Goal: Task Accomplishment & Management: Complete application form

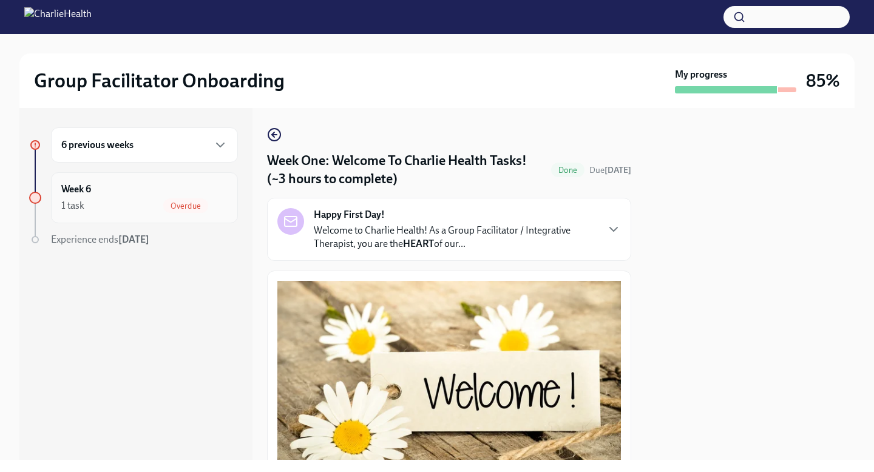
click at [150, 203] on div "1 task Overdue" at bounding box center [144, 205] width 166 height 15
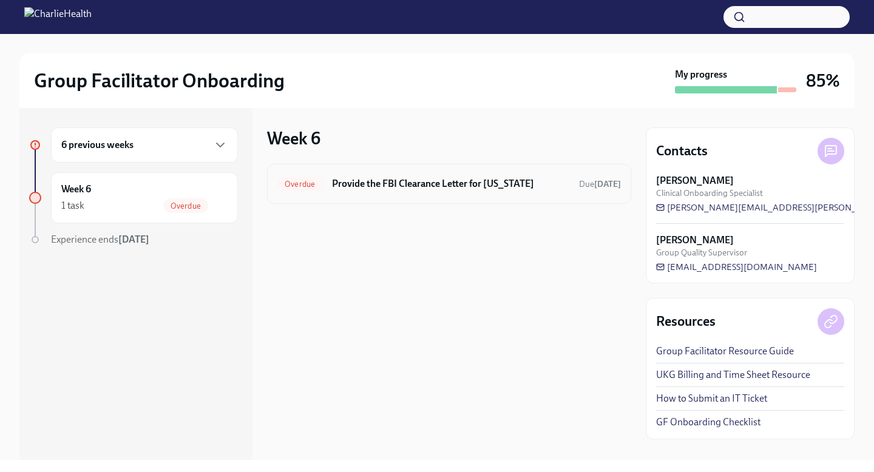
click at [436, 190] on div "Overdue Provide the FBI Clearance Letter for Pennsylvania Due Jul 15th" at bounding box center [448, 183] width 343 height 19
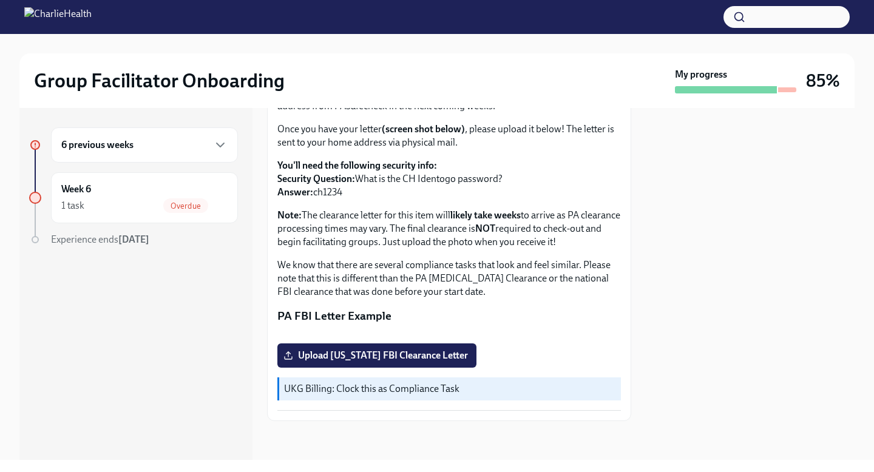
scroll to position [237, 0]
click at [420, 348] on label "Upload Pennsylvania FBI Clearance Letter" at bounding box center [376, 355] width 199 height 24
click at [0, 0] on input "Upload Pennsylvania FBI Clearance Letter" at bounding box center [0, 0] width 0 height 0
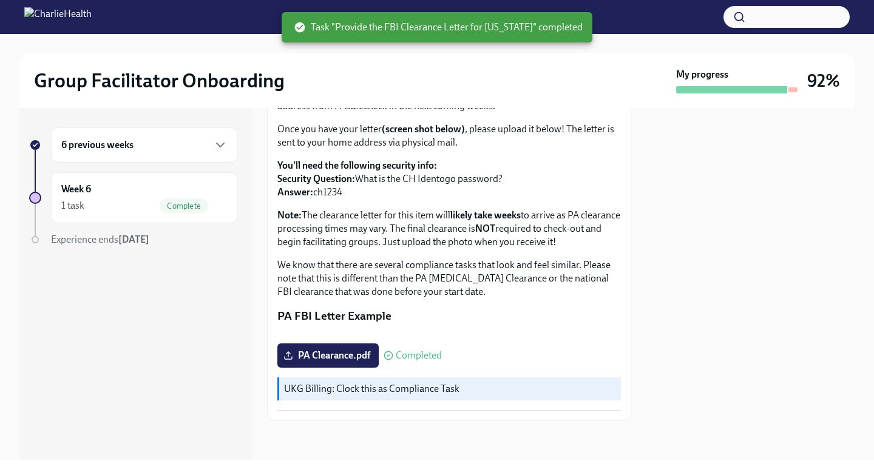
click at [204, 136] on div "6 previous weeks" at bounding box center [144, 144] width 187 height 35
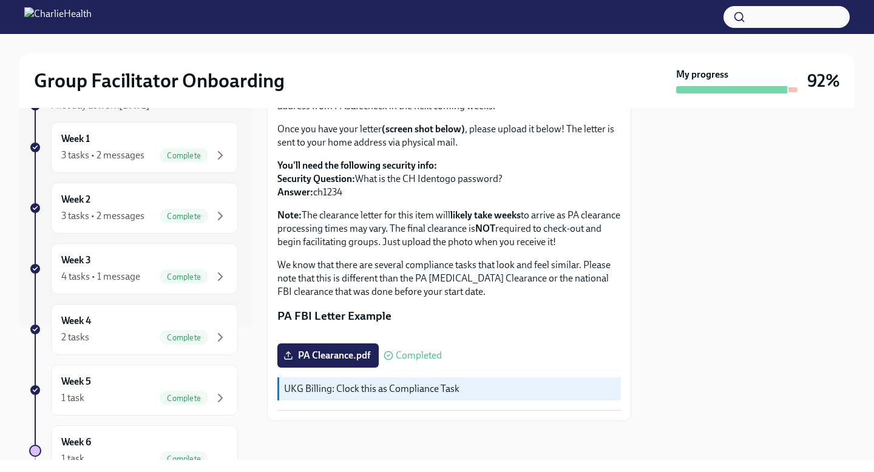
scroll to position [222, 0]
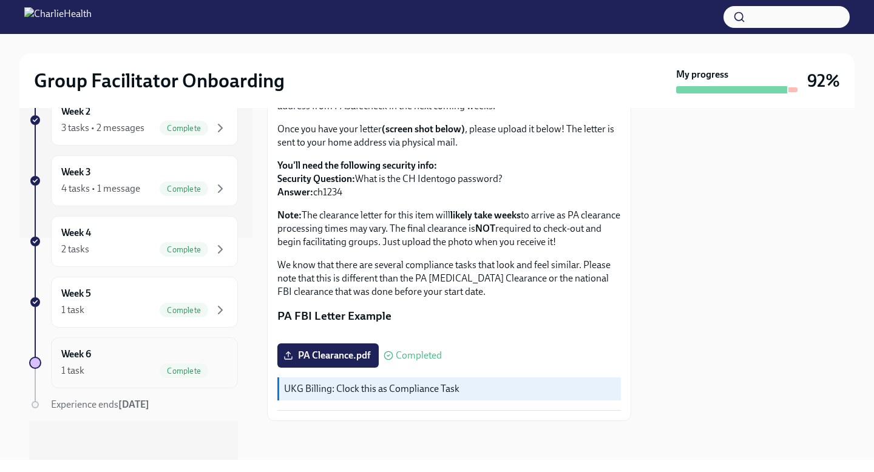
click at [115, 371] on div "1 task Complete" at bounding box center [144, 370] width 166 height 15
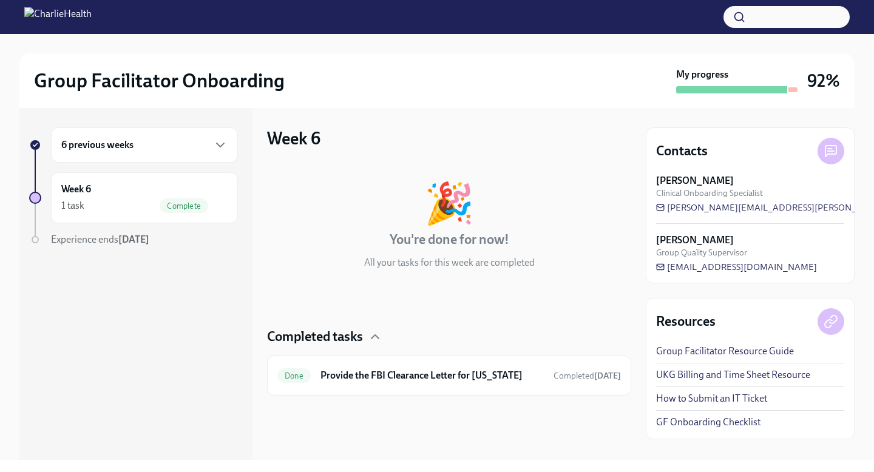
click at [188, 143] on div "6 previous weeks" at bounding box center [144, 145] width 166 height 15
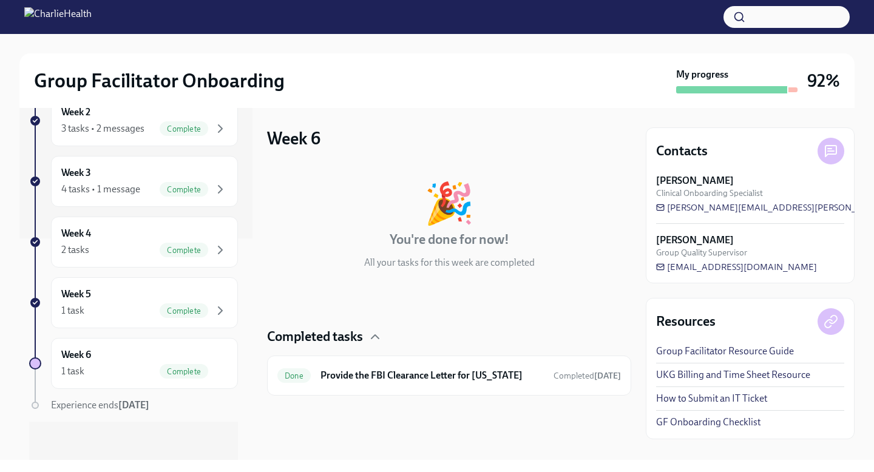
scroll to position [222, 0]
click at [136, 370] on div "1 task Complete" at bounding box center [144, 370] width 166 height 15
click at [138, 368] on div "1 task Complete" at bounding box center [144, 370] width 166 height 15
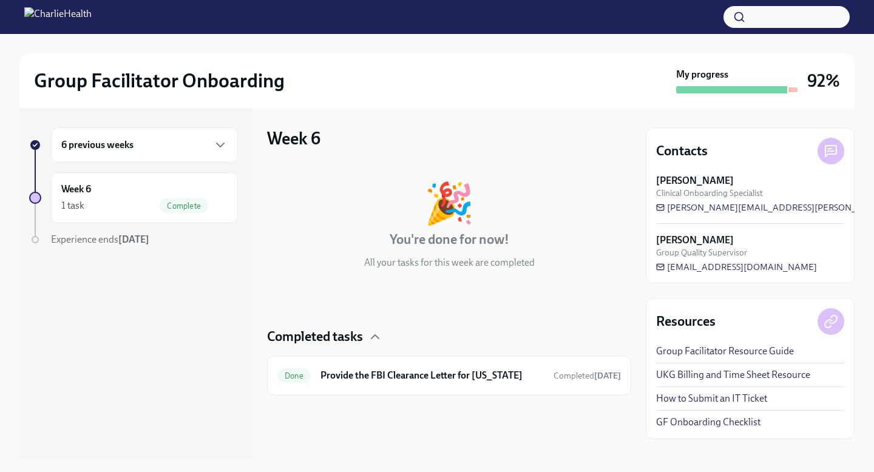
click at [215, 135] on div "6 previous weeks" at bounding box center [144, 144] width 187 height 35
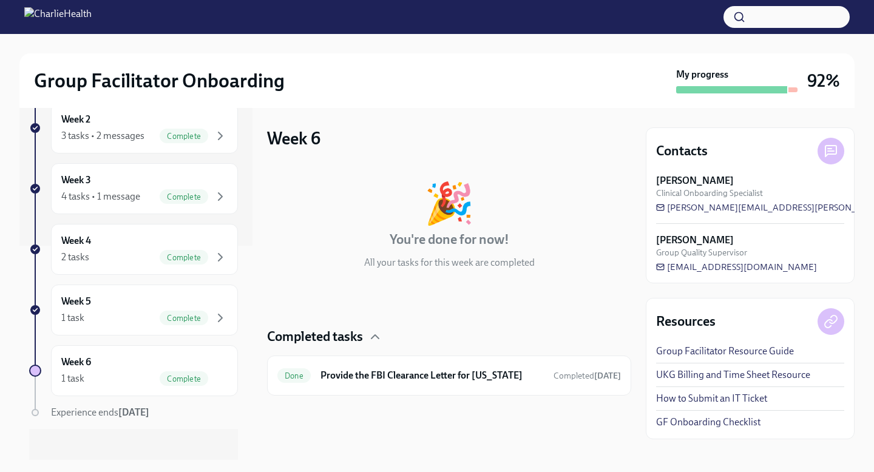
scroll to position [222, 0]
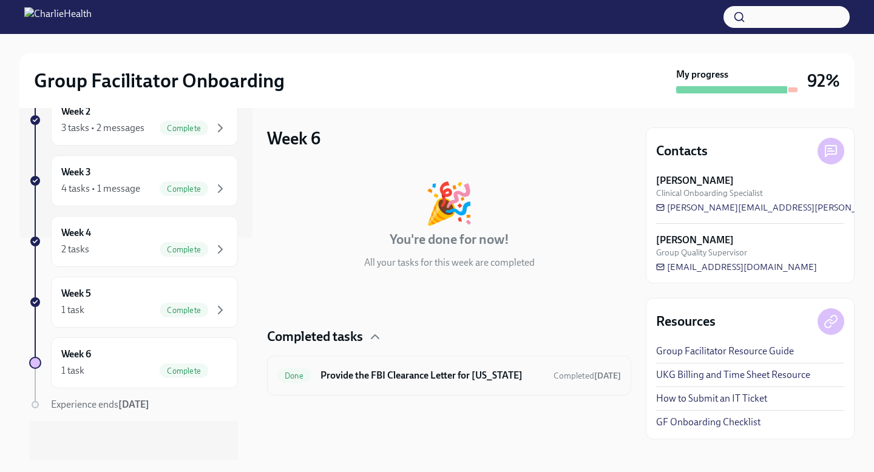
click at [382, 371] on h6 "Provide the FBI Clearance Letter for [US_STATE]" at bounding box center [431, 375] width 223 height 13
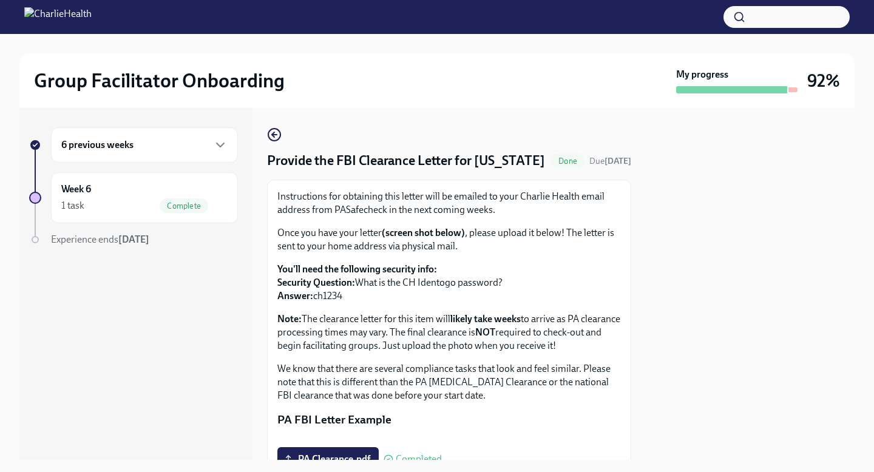
click at [267, 127] on div "Provide the FBI Clearance Letter for [US_STATE] Done Due [DATE] Instructions fo…" at bounding box center [449, 284] width 364 height 352
click at [269, 135] on icon "button" at bounding box center [274, 134] width 15 height 15
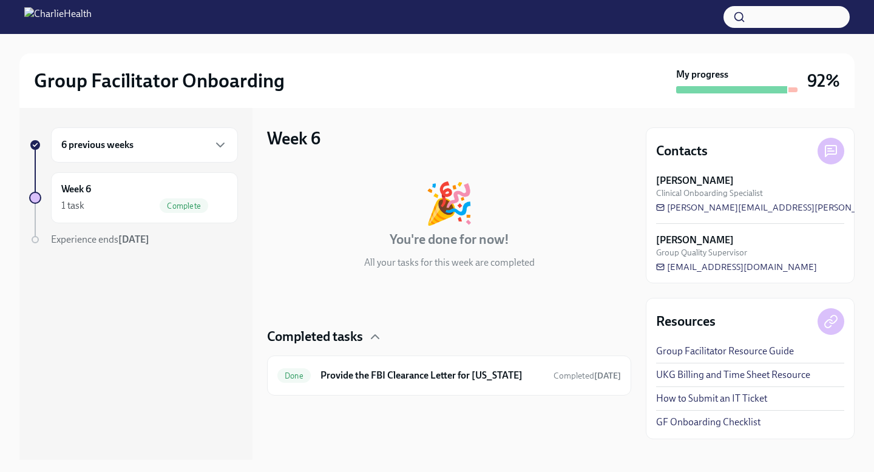
click at [143, 243] on strong "[DATE]" at bounding box center [133, 240] width 31 height 12
click at [218, 153] on div "6 previous weeks" at bounding box center [144, 144] width 187 height 35
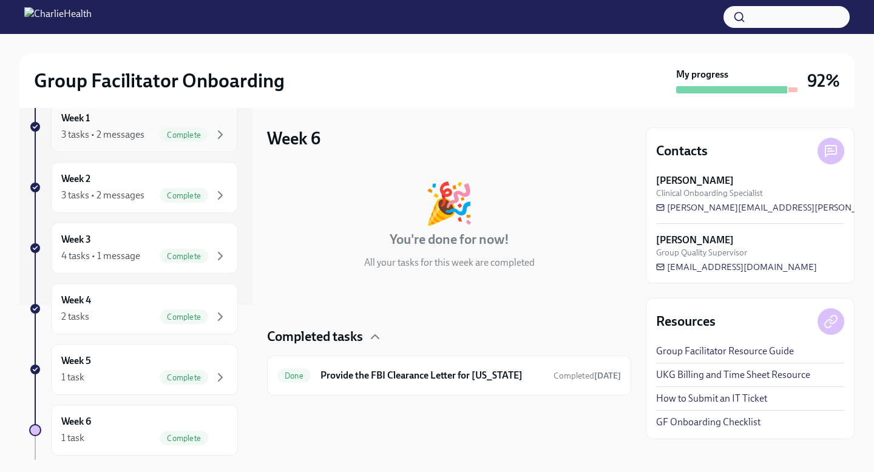
scroll to position [222, 0]
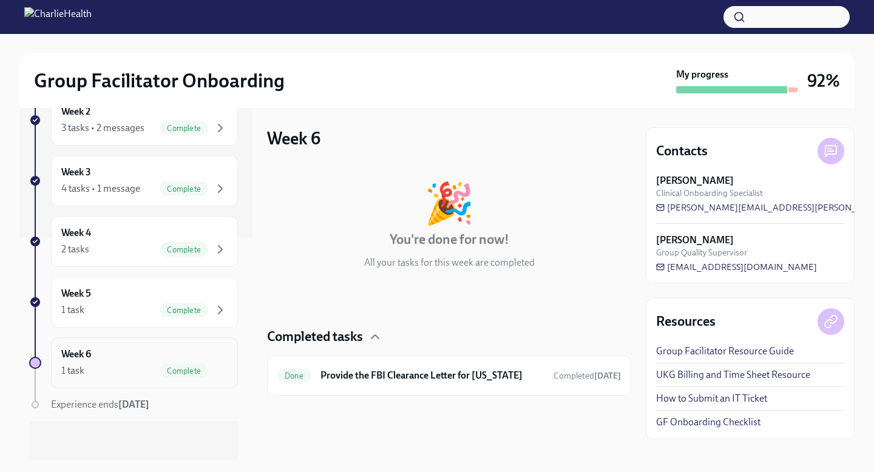
click at [121, 373] on div "1 task Complete" at bounding box center [144, 370] width 166 height 15
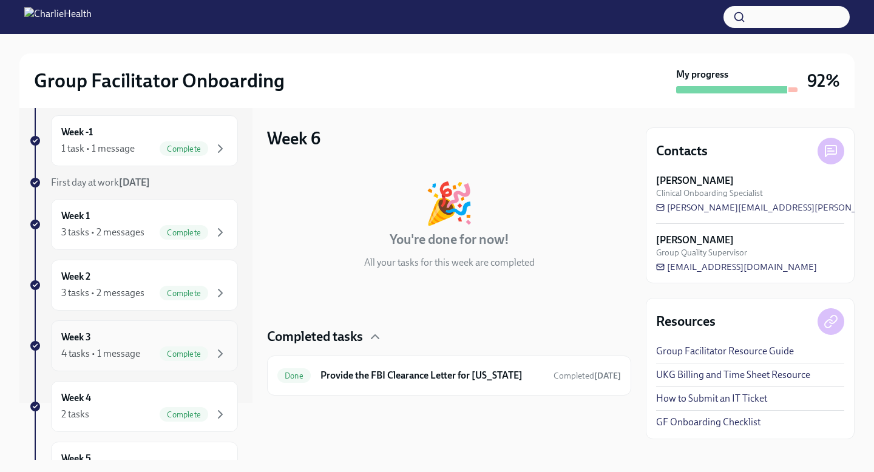
scroll to position [0, 0]
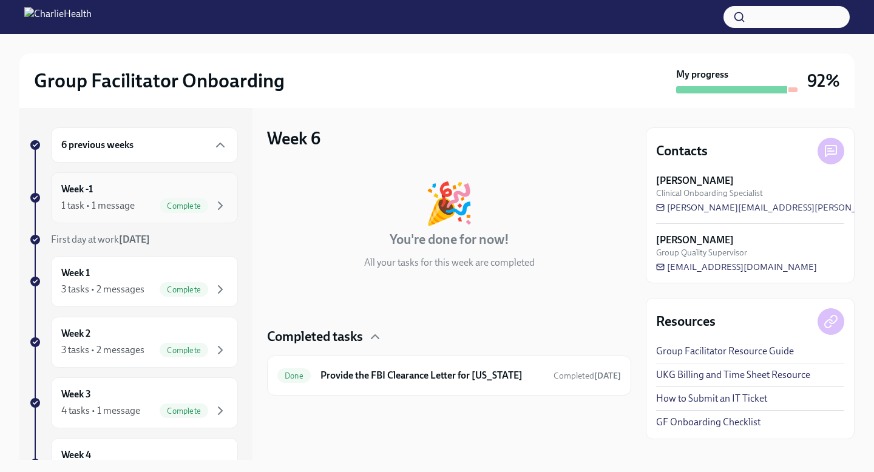
click at [135, 207] on div "1 task • 1 message Complete" at bounding box center [144, 205] width 166 height 15
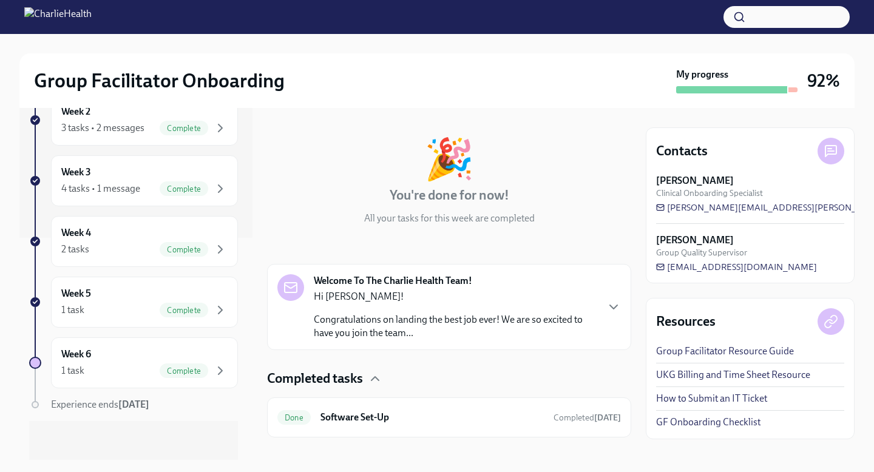
scroll to position [61, 0]
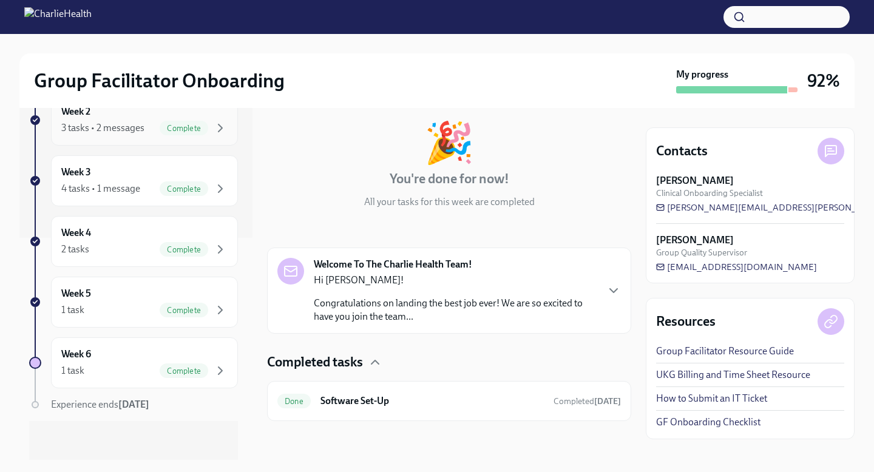
click at [123, 127] on div "3 tasks • 2 messages" at bounding box center [102, 127] width 83 height 13
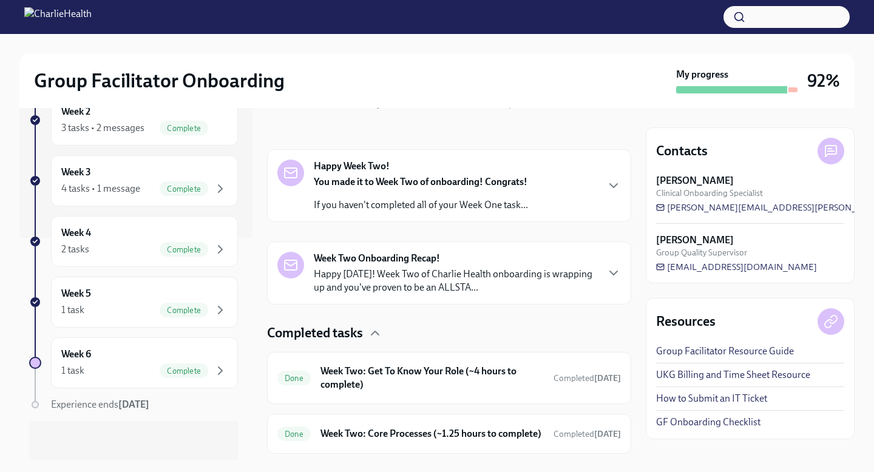
scroll to position [266, 0]
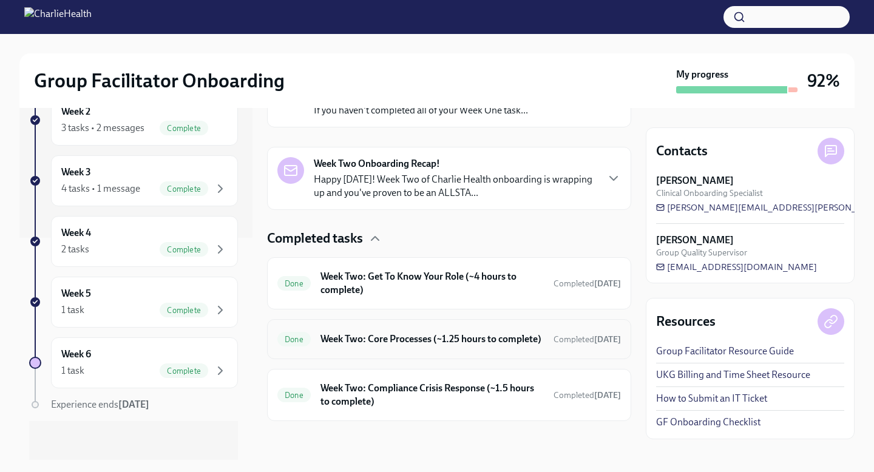
click at [393, 336] on h6 "Week Two: Core Processes (~1.25 hours to complete)" at bounding box center [431, 338] width 223 height 13
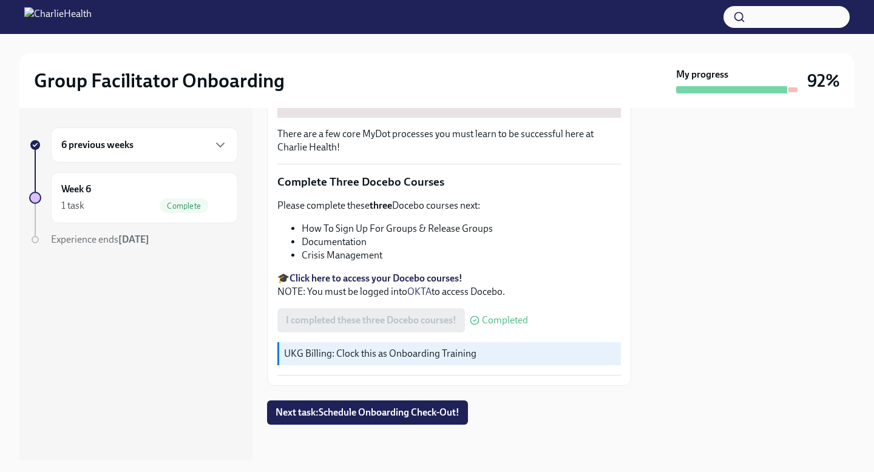
scroll to position [406, 0]
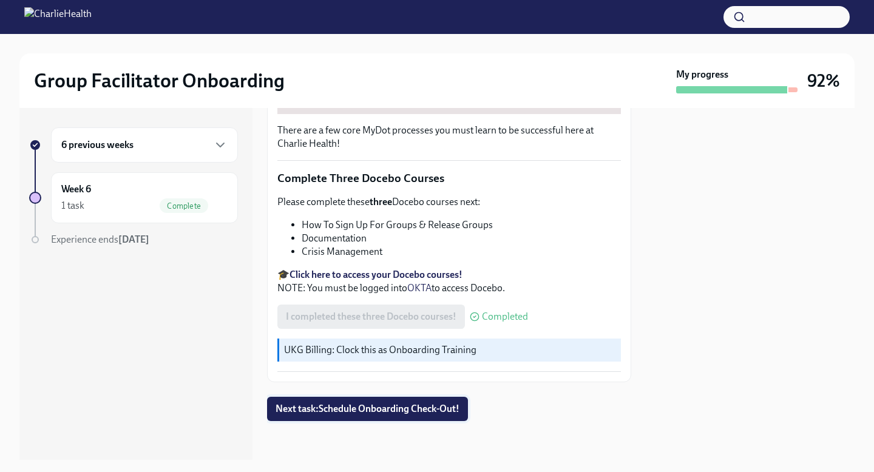
click at [366, 406] on span "Next task : Schedule Onboarding Check-Out!" at bounding box center [367, 409] width 184 height 12
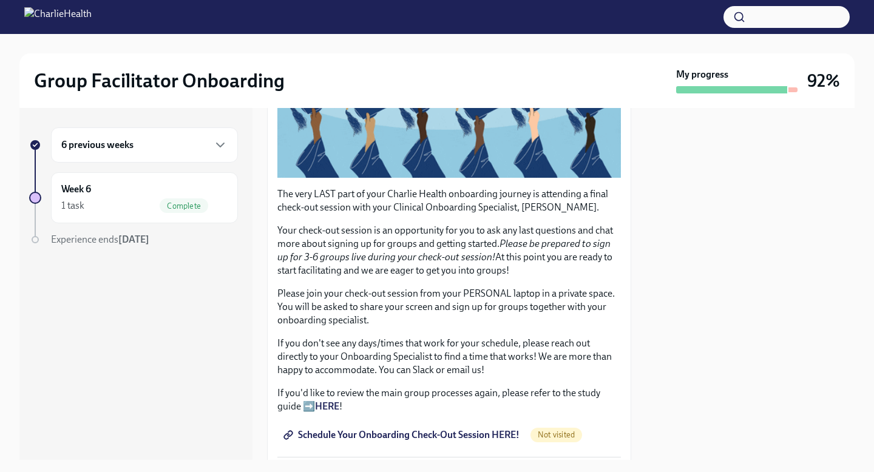
scroll to position [252, 0]
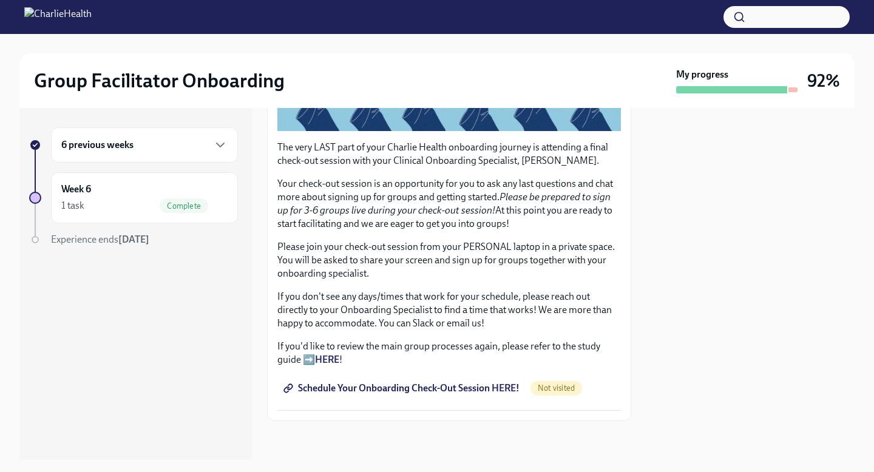
click at [486, 397] on link "Schedule Your Onboarding Check-Out Session HERE!" at bounding box center [402, 388] width 251 height 24
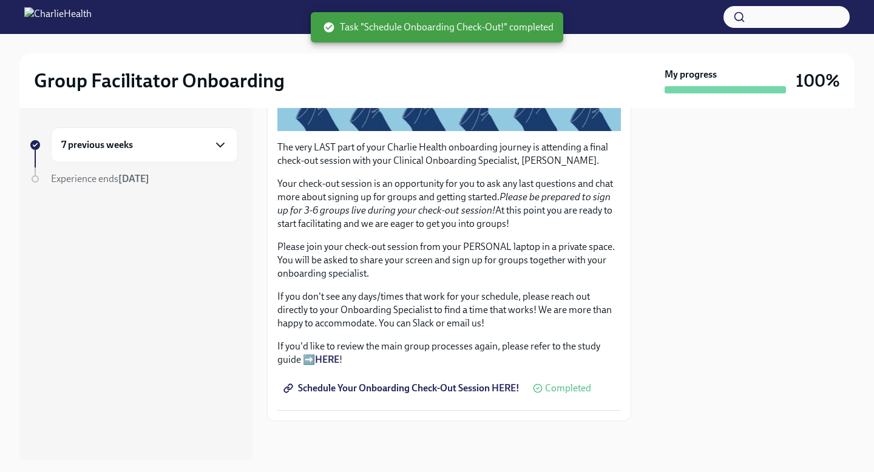
click at [220, 143] on icon "button" at bounding box center [220, 145] width 15 height 15
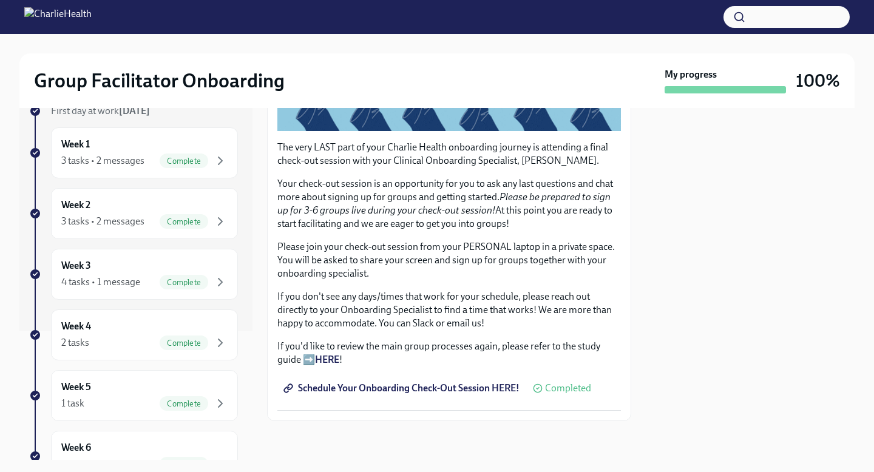
scroll to position [21, 0]
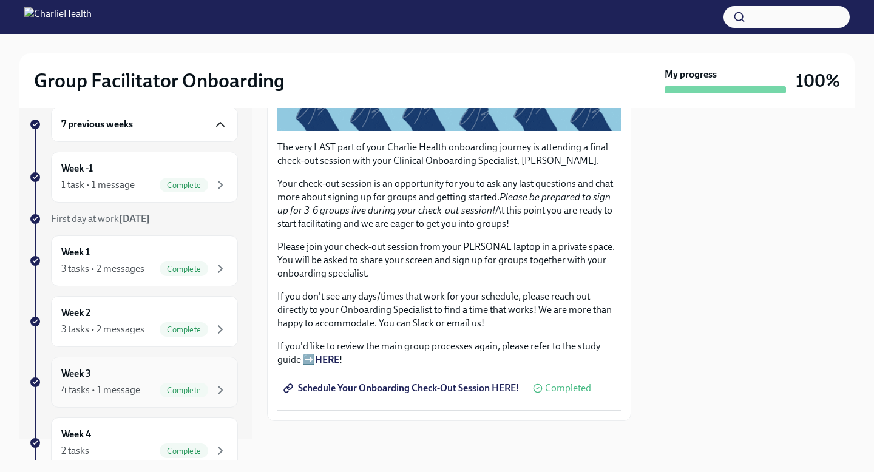
click at [132, 400] on div "Week 3 4 tasks • 1 message Complete" at bounding box center [144, 382] width 187 height 51
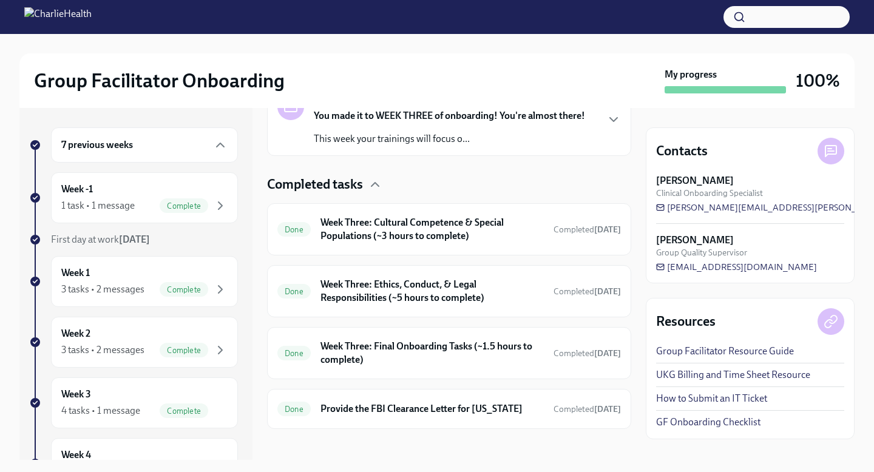
scroll to position [246, 0]
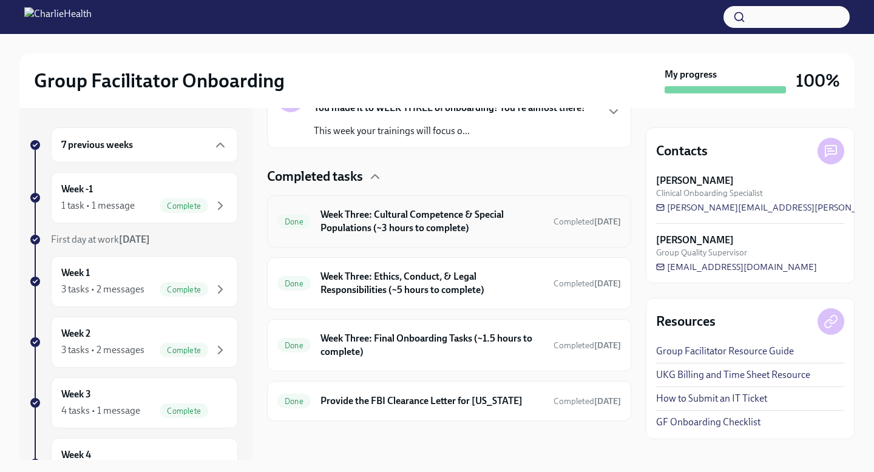
click at [430, 223] on h6 "Week Three: Cultural Competence & Special Populations (~3 hours to complete)" at bounding box center [431, 221] width 223 height 27
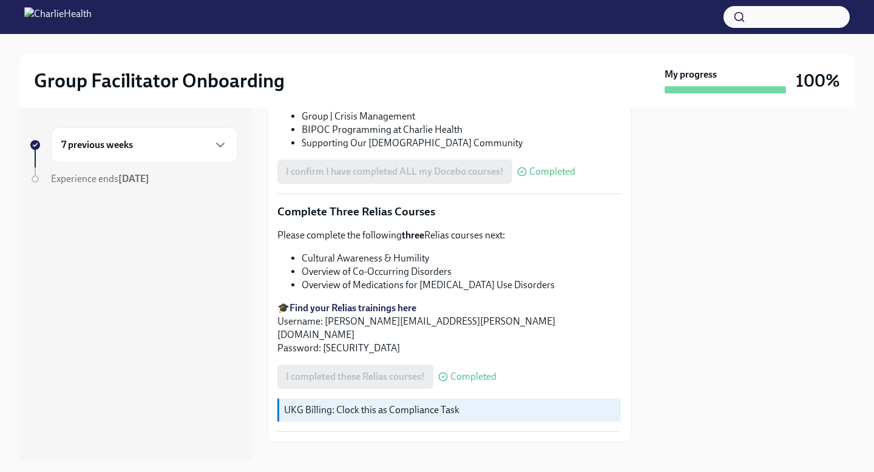
scroll to position [852, 0]
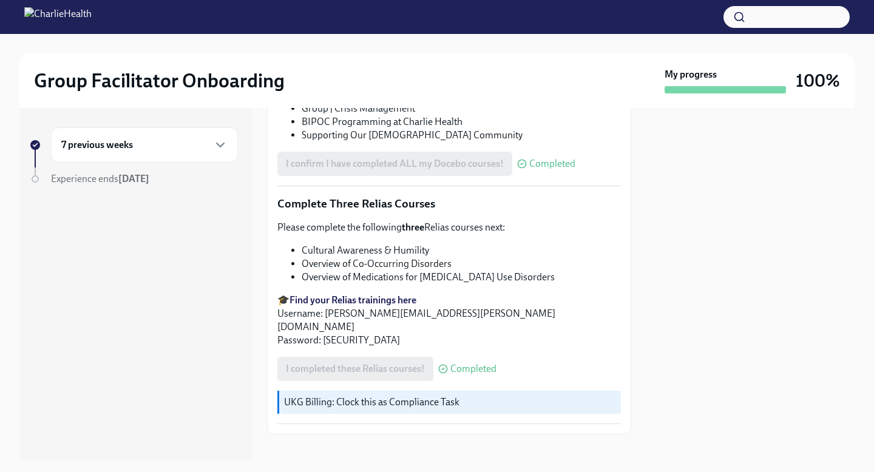
click at [408, 314] on p "🎓 Find your Relias trainings here Username: [PERSON_NAME][EMAIL_ADDRESS][PERSON…" at bounding box center [448, 320] width 343 height 53
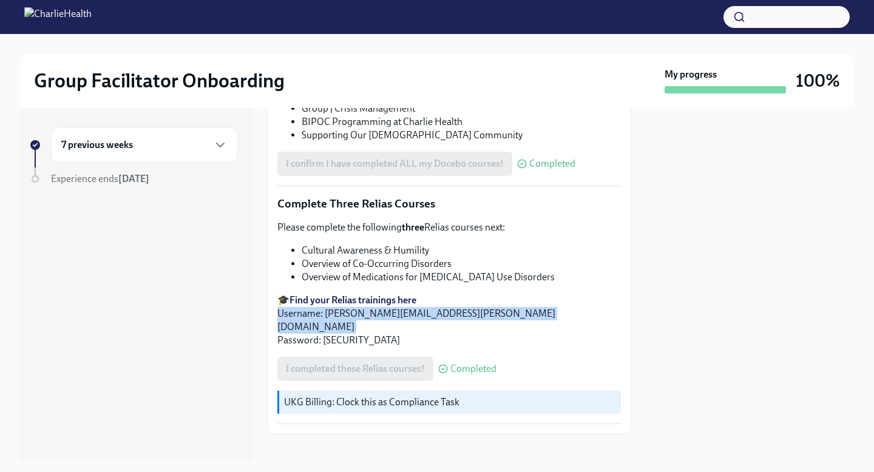
click at [408, 314] on p "🎓 Find your Relias trainings here Username: [PERSON_NAME][EMAIL_ADDRESS][PERSON…" at bounding box center [448, 320] width 343 height 53
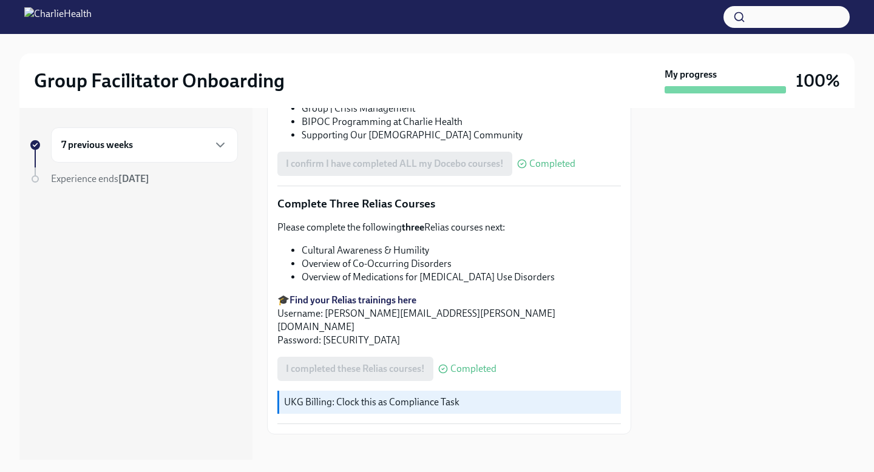
click at [478, 312] on p "🎓 Find your Relias trainings here Username: [PERSON_NAME][EMAIL_ADDRESS][PERSON…" at bounding box center [448, 320] width 343 height 53
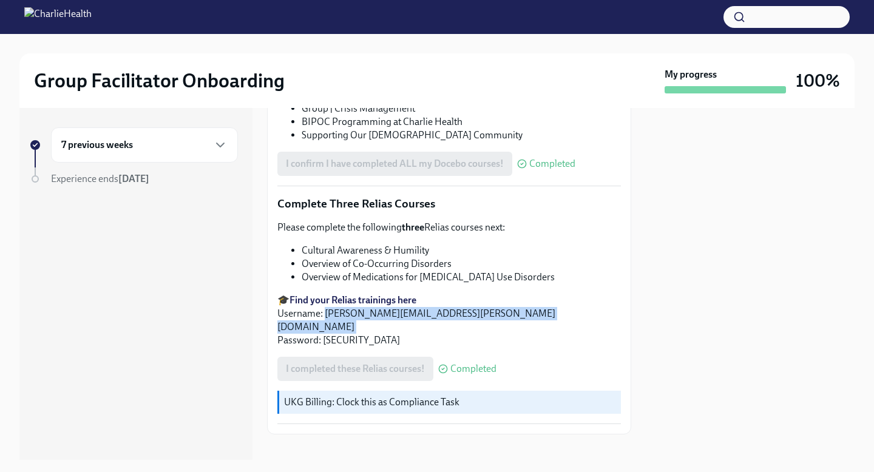
drag, startPoint x: 478, startPoint y: 312, endPoint x: 341, endPoint y: 310, distance: 137.1
click at [341, 310] on p "🎓 Find your Relias trainings here Username: [PERSON_NAME][EMAIL_ADDRESS][PERSON…" at bounding box center [448, 320] width 343 height 53
copy p "[PERSON_NAME][EMAIL_ADDRESS][PERSON_NAME][DOMAIN_NAME]"
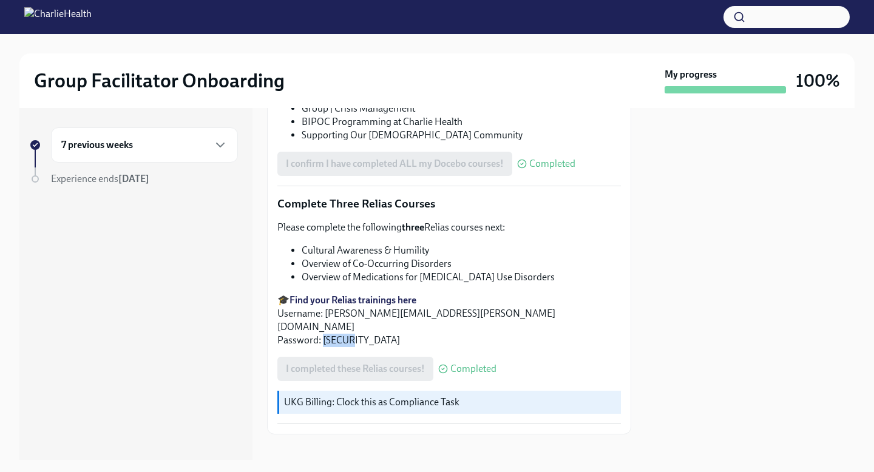
drag, startPoint x: 355, startPoint y: 326, endPoint x: 323, endPoint y: 328, distance: 31.6
click at [323, 328] on p "🎓 Find your Relias trainings here Username: [PERSON_NAME][EMAIL_ADDRESS][PERSON…" at bounding box center [448, 320] width 343 height 53
copy p "ch1234"
